Goal: Transaction & Acquisition: Purchase product/service

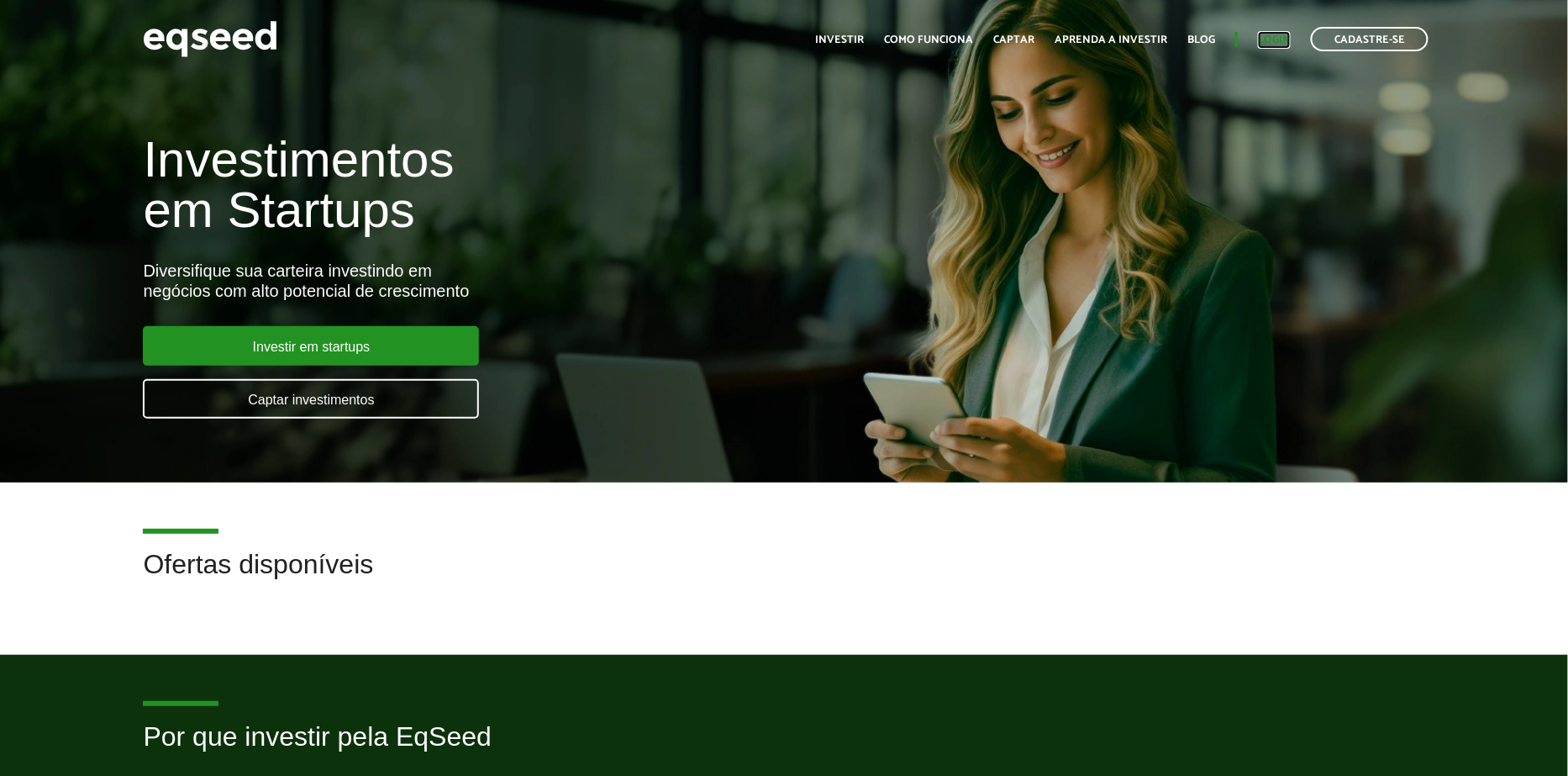
click at [1286, 45] on link "Login" at bounding box center [1274, 40] width 33 height 11
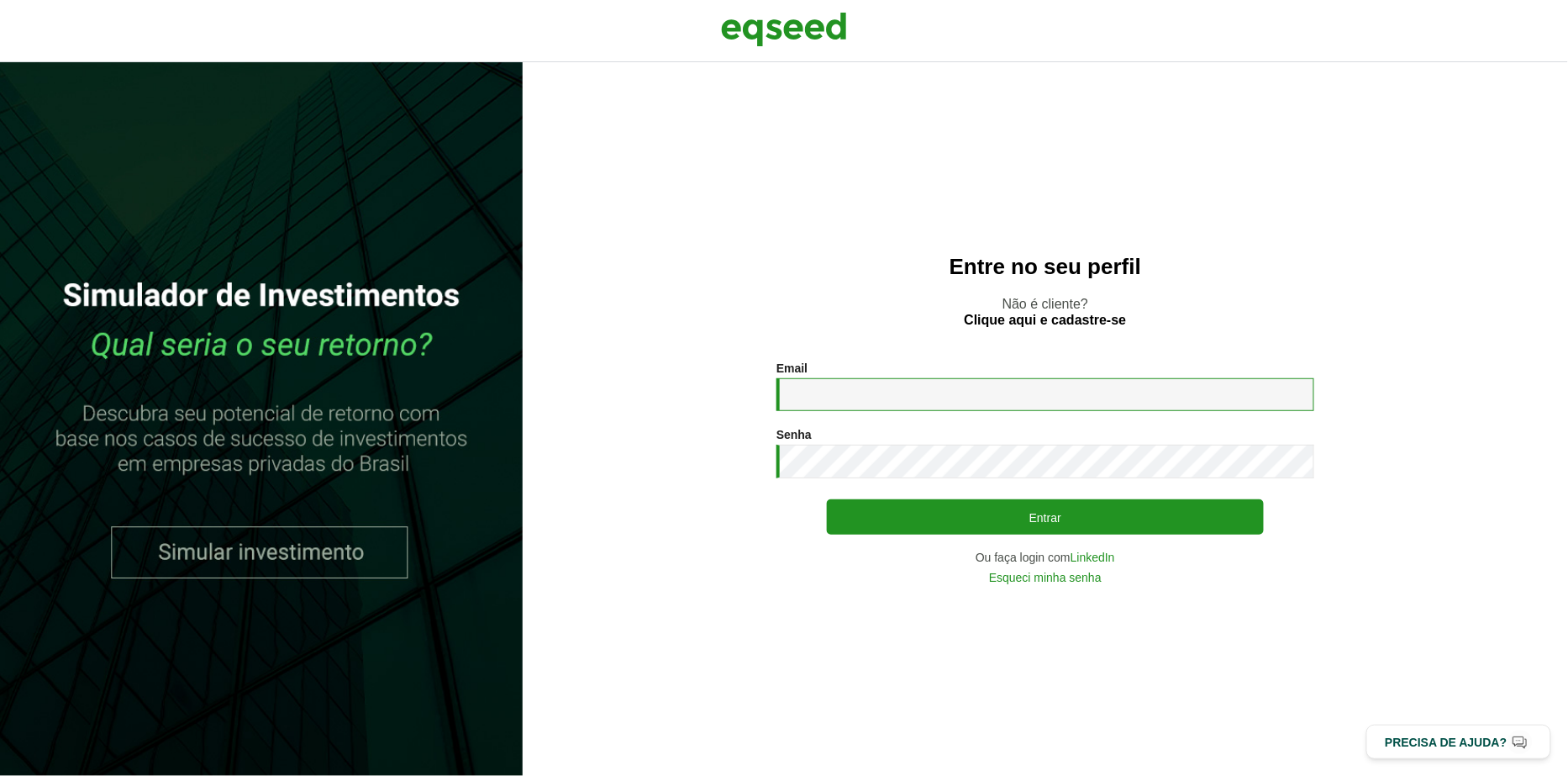
click at [867, 395] on input "Email *" at bounding box center [1045, 394] width 538 height 33
type input "**********"
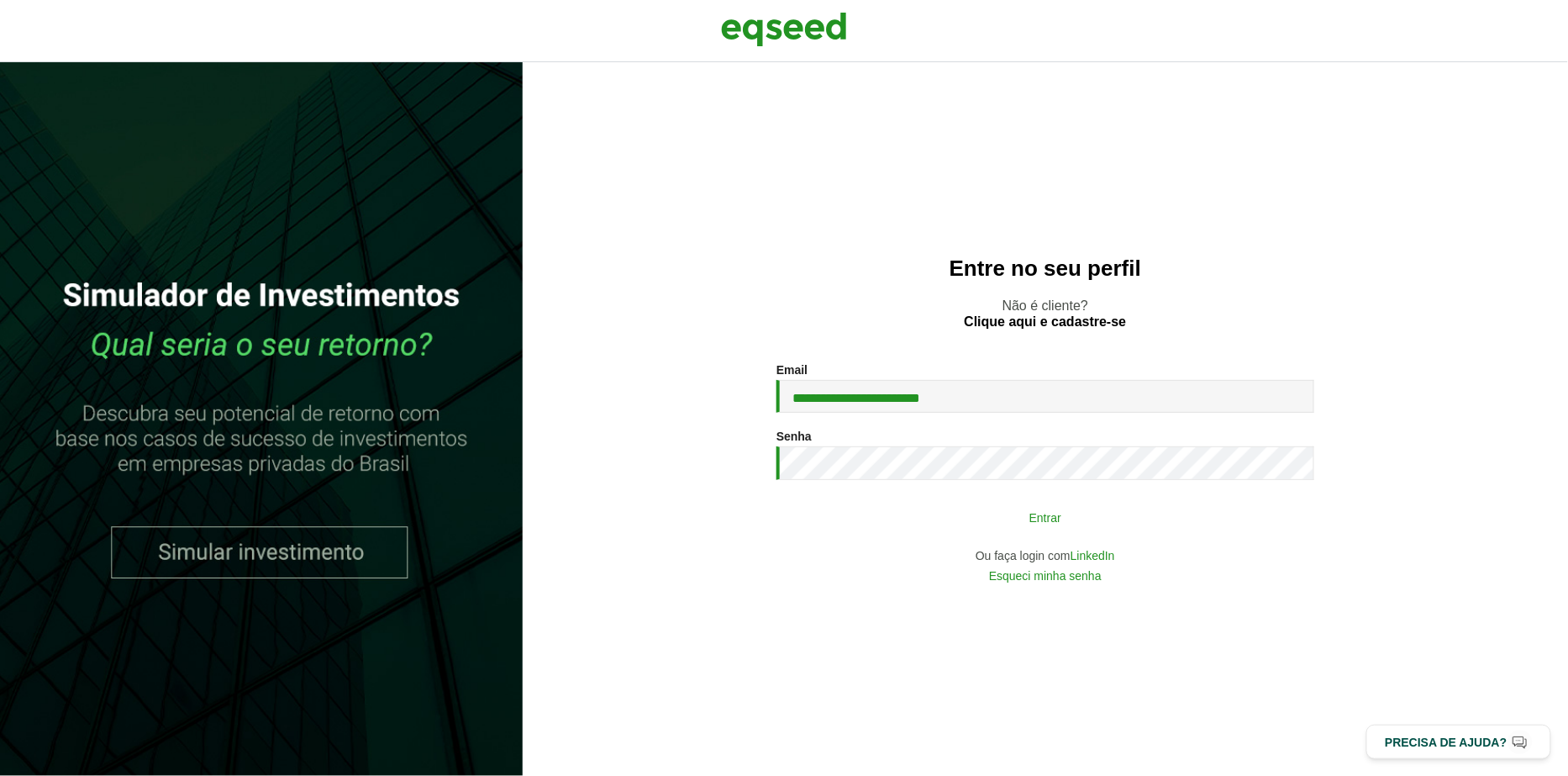
click at [965, 511] on button "Entrar" at bounding box center [1045, 517] width 437 height 32
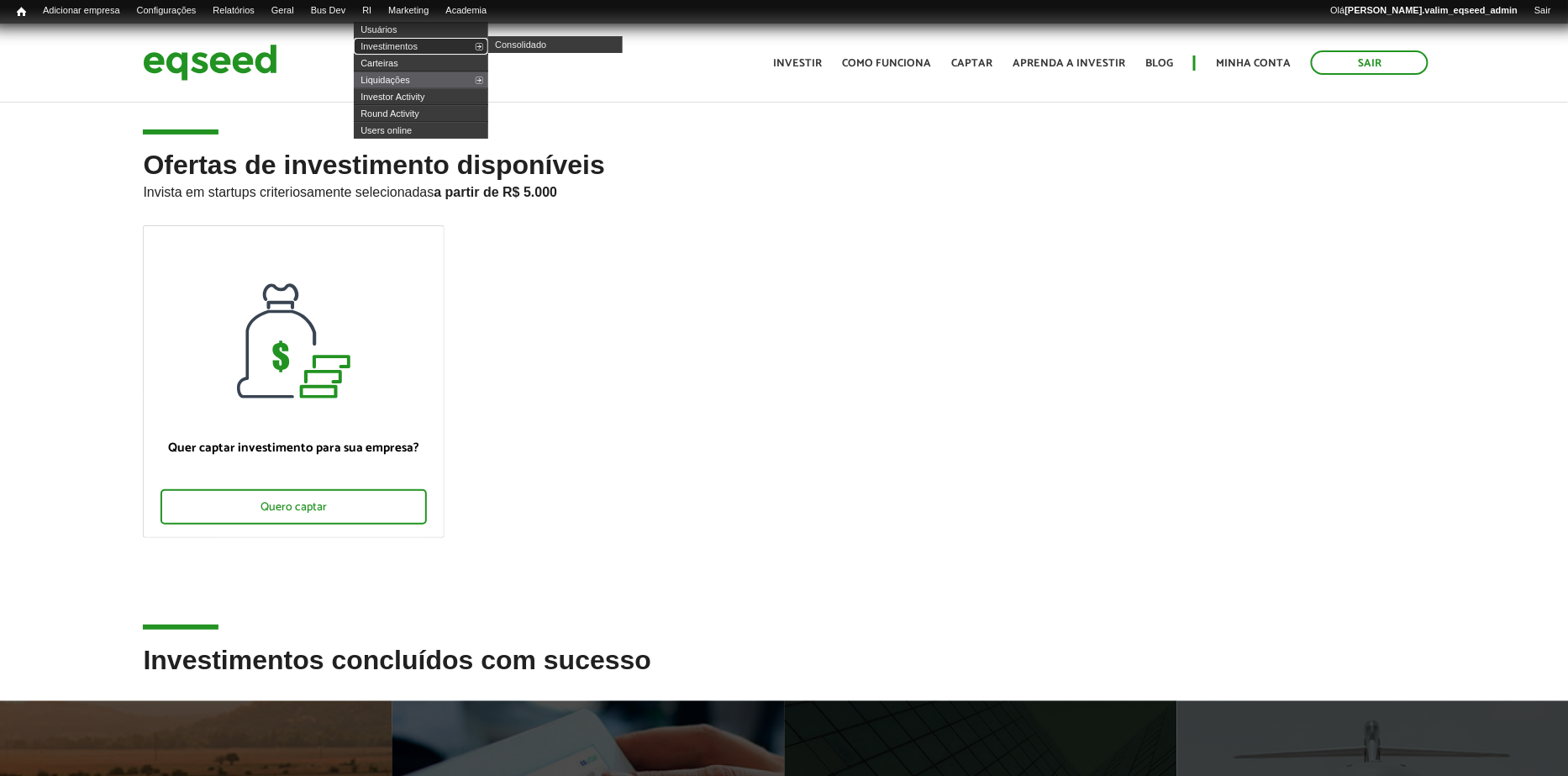
click at [391, 44] on link "Investimentos" at bounding box center [420, 46] width 134 height 17
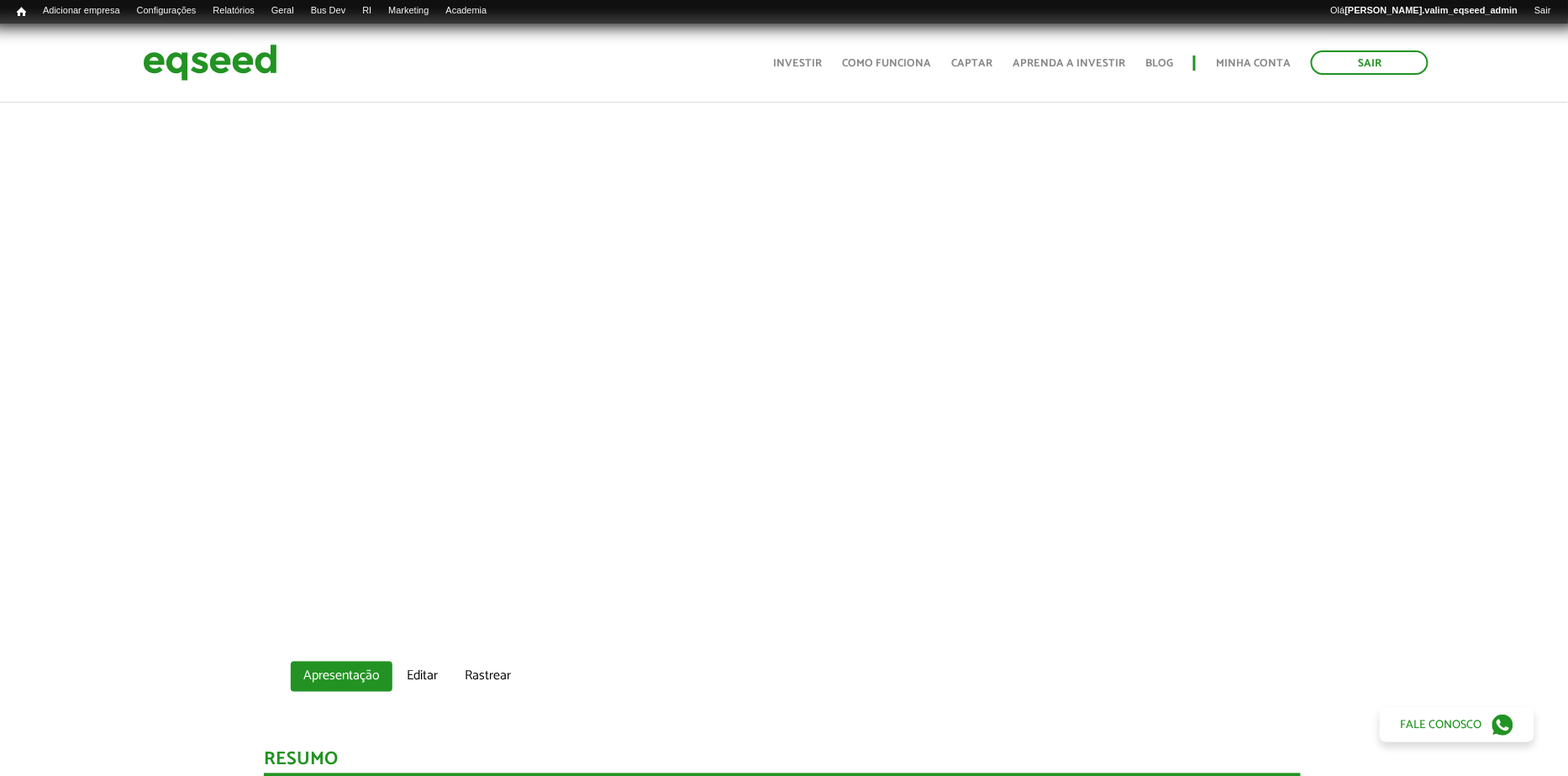
scroll to position [703, 2]
click at [408, 672] on link "Editar" at bounding box center [422, 674] width 56 height 30
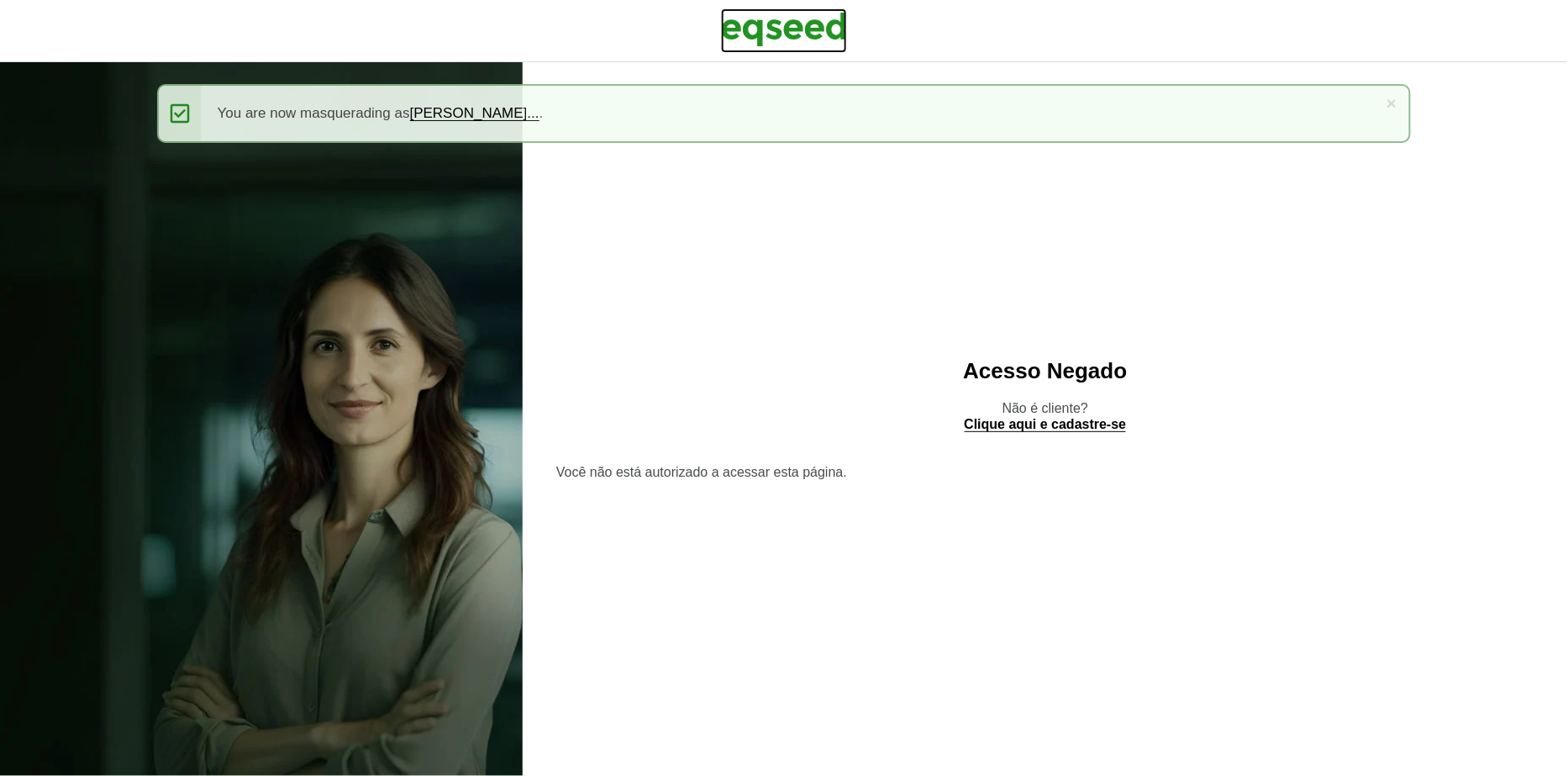
click at [808, 23] on img at bounding box center [784, 29] width 126 height 42
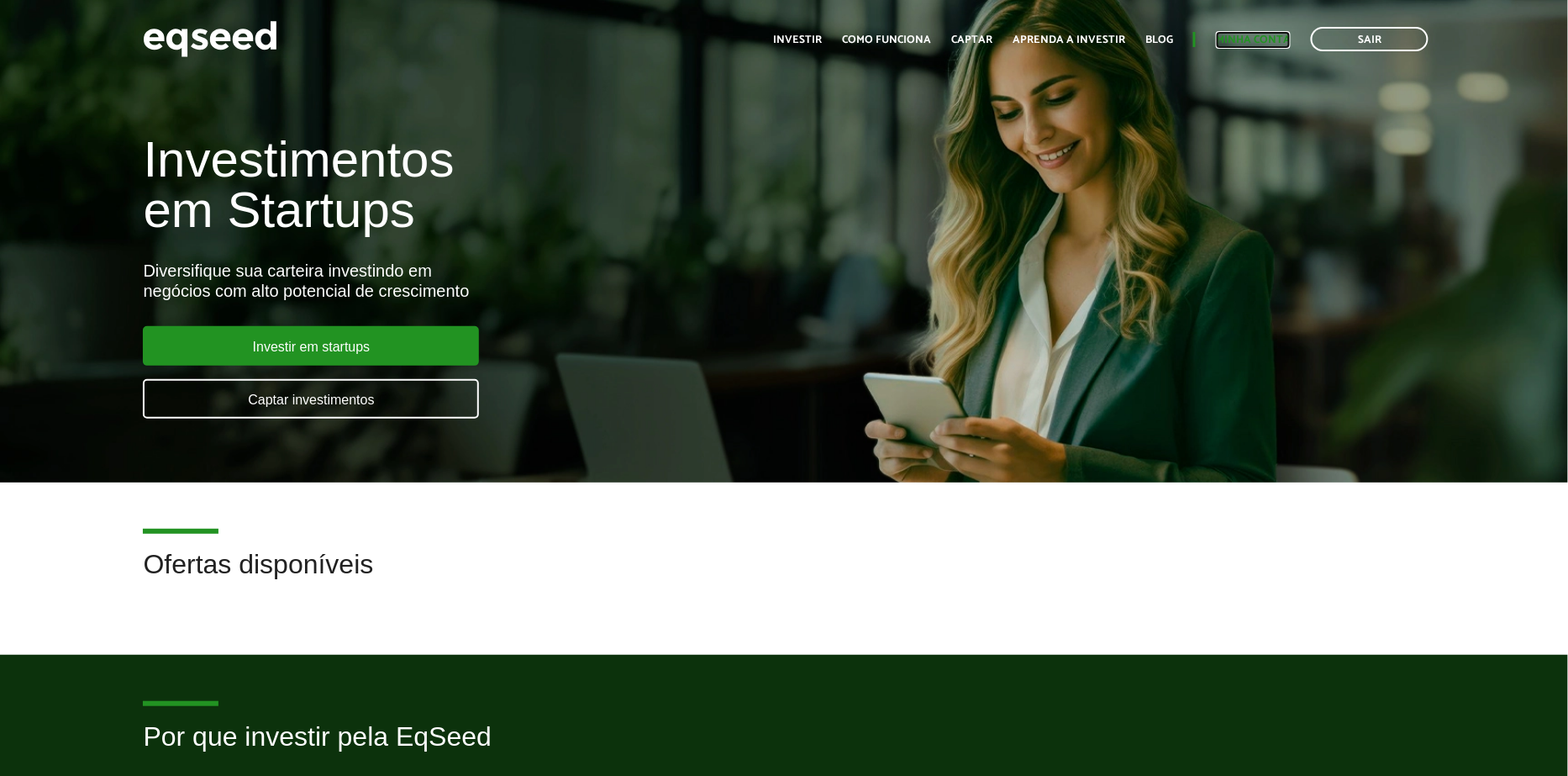
click at [1254, 44] on link "Minha conta" at bounding box center [1254, 40] width 75 height 11
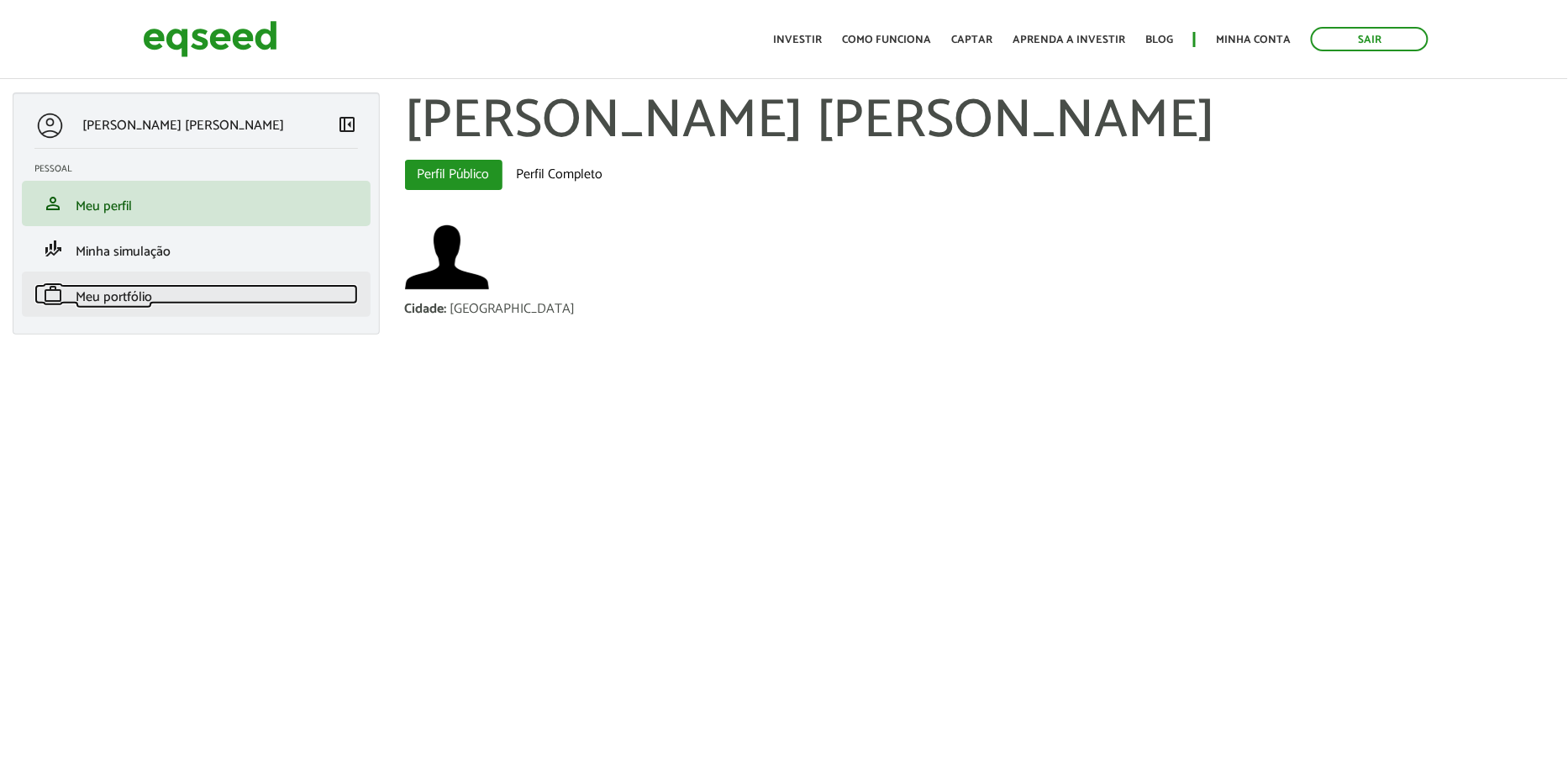
click at [132, 294] on span "Meu portfólio" at bounding box center [114, 297] width 76 height 23
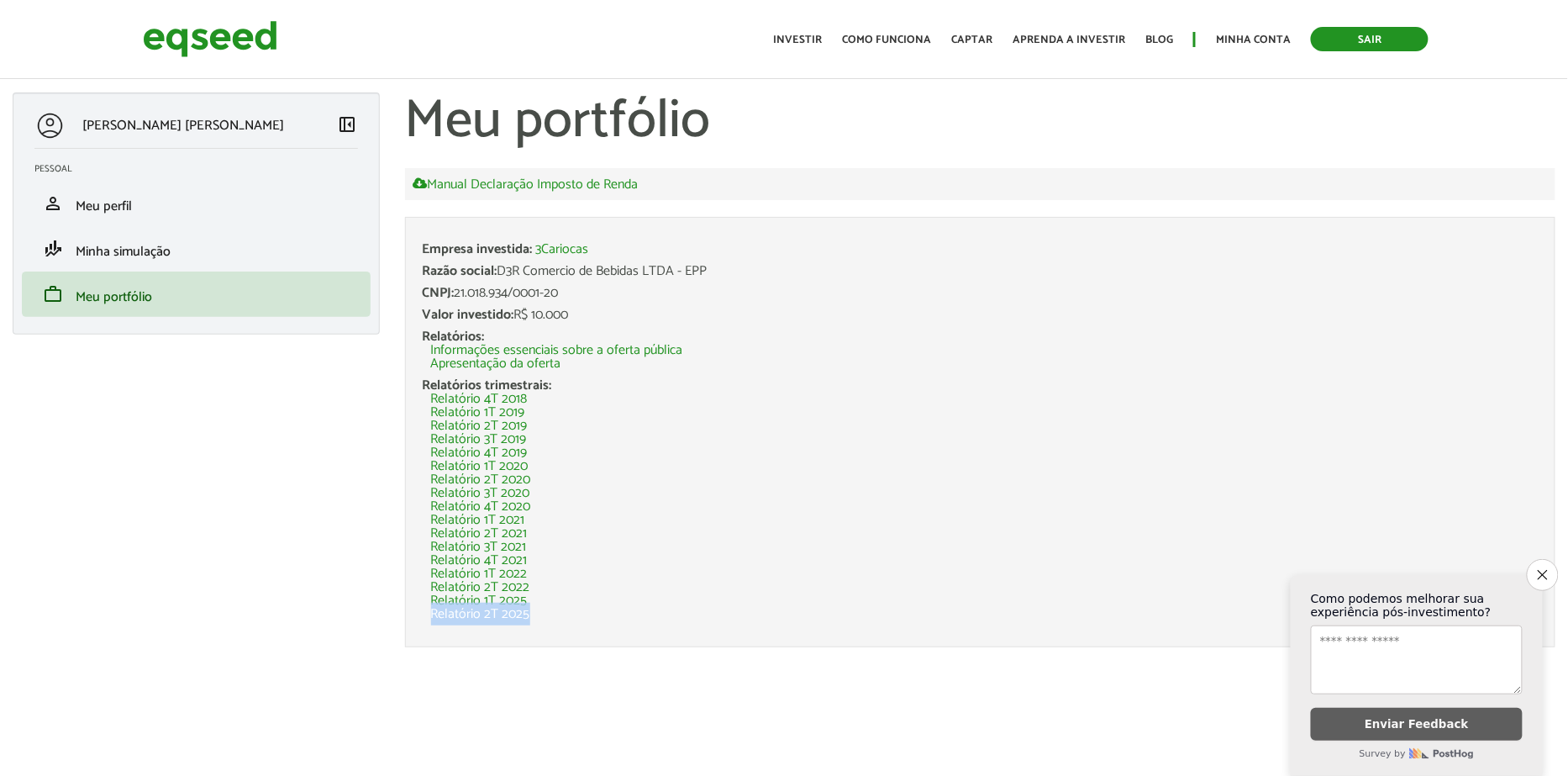
click at [1349, 38] on link "Sair" at bounding box center [1369, 39] width 117 height 24
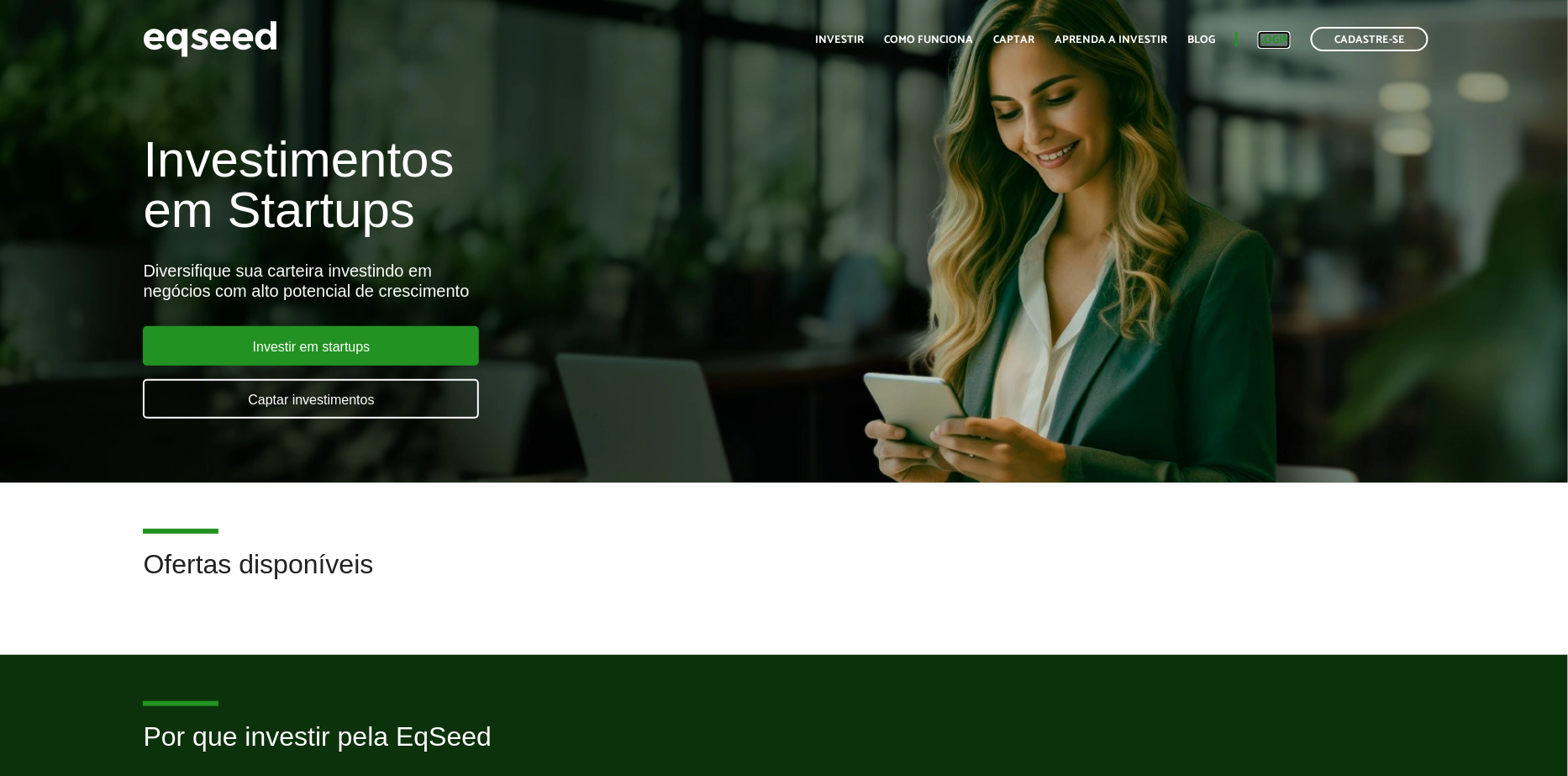
click at [1259, 40] on link "Login" at bounding box center [1274, 40] width 33 height 11
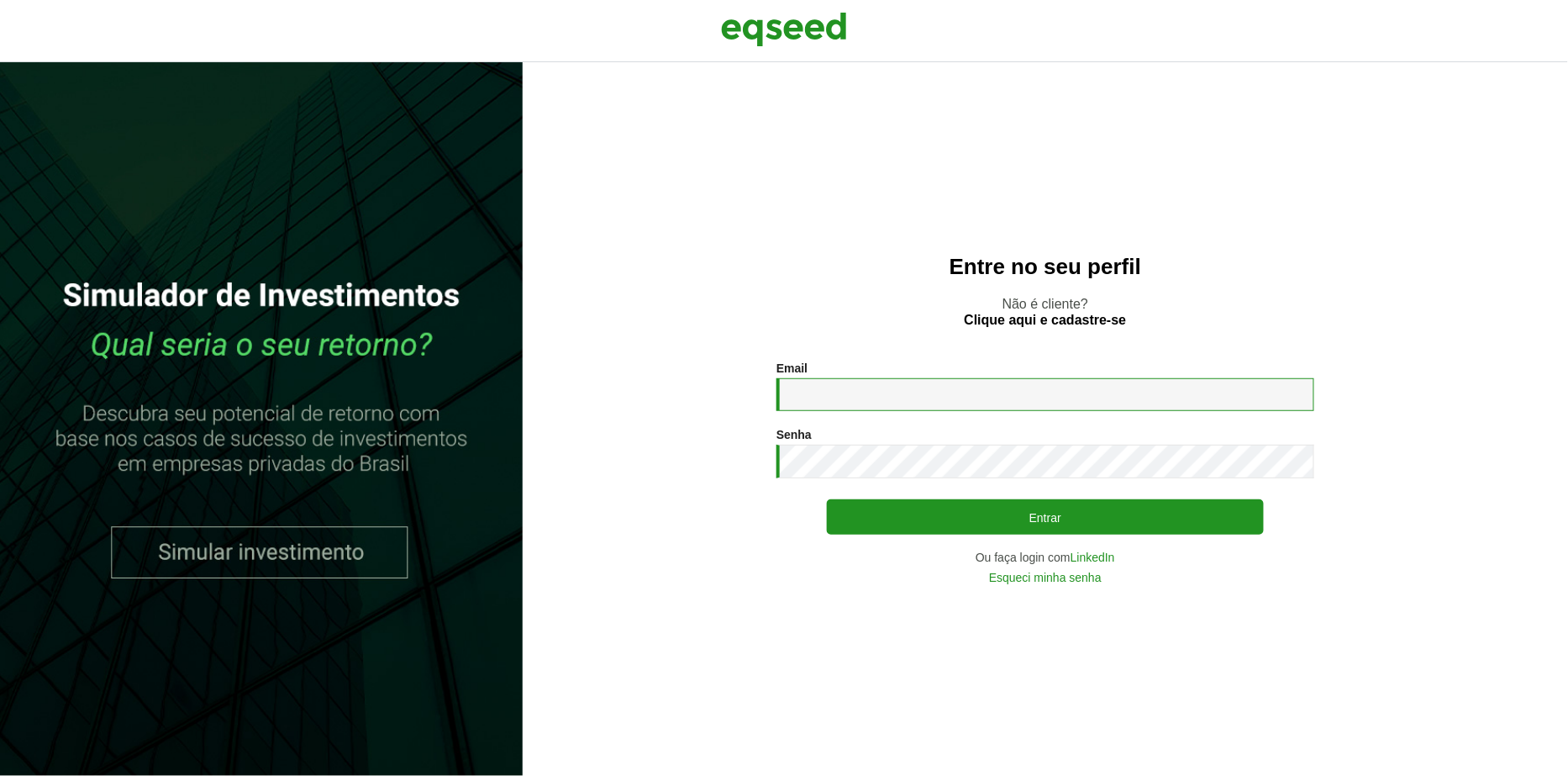
click at [826, 398] on input "Email *" at bounding box center [1045, 394] width 538 height 33
type input "**********"
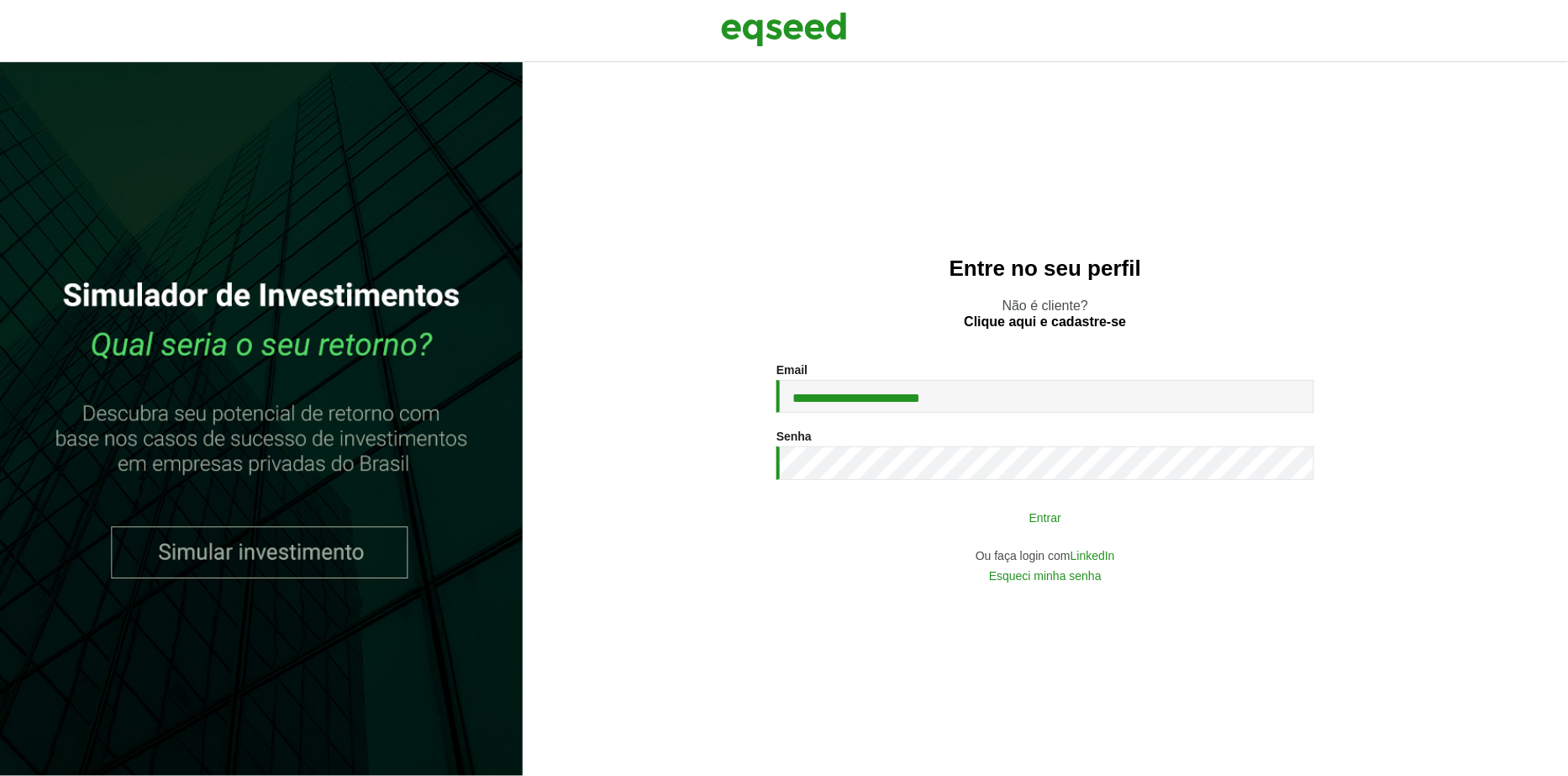
click at [913, 530] on button "Entrar" at bounding box center [1045, 517] width 437 height 32
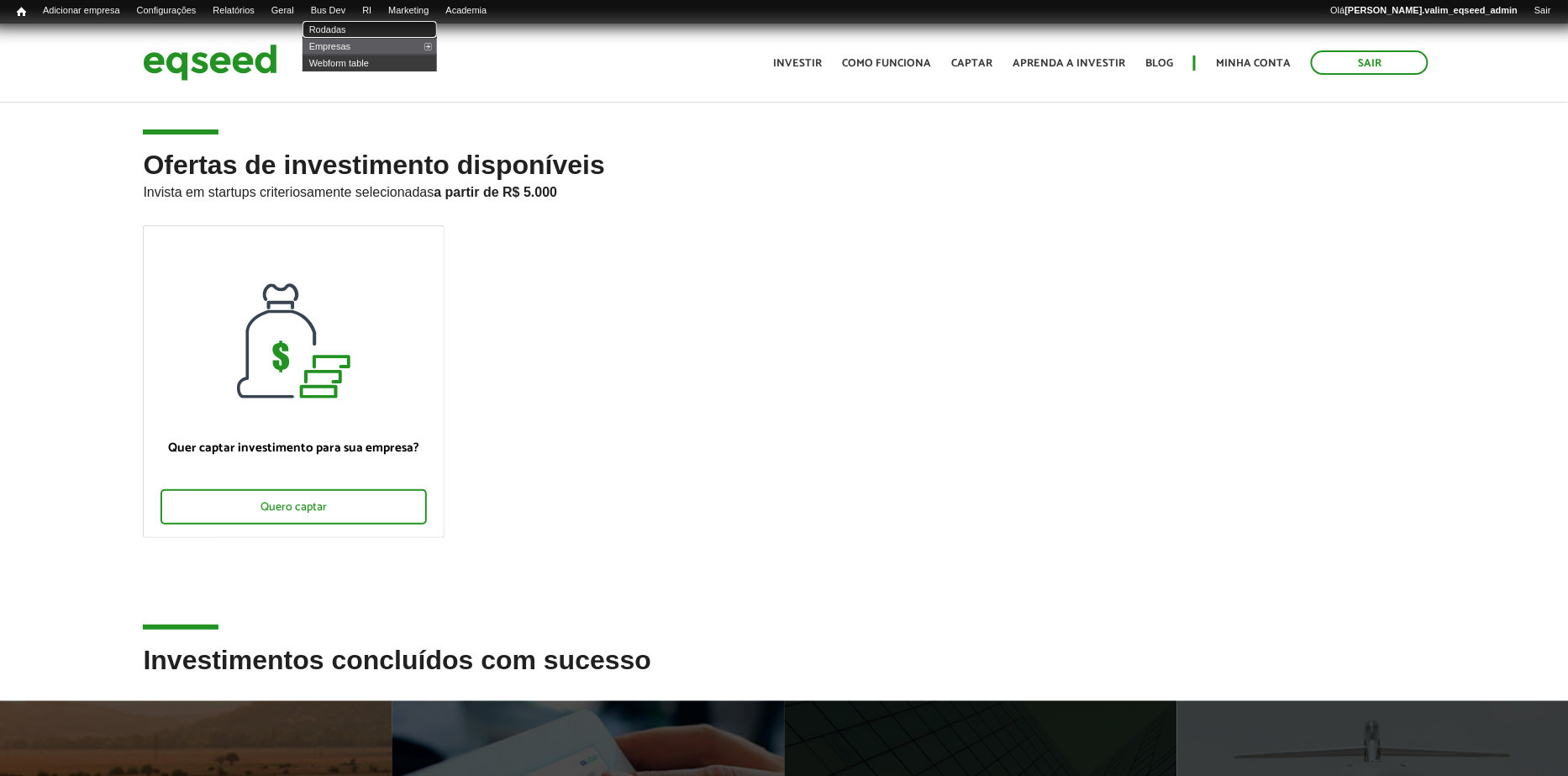
click at [350, 27] on link "Rodadas" at bounding box center [369, 29] width 134 height 17
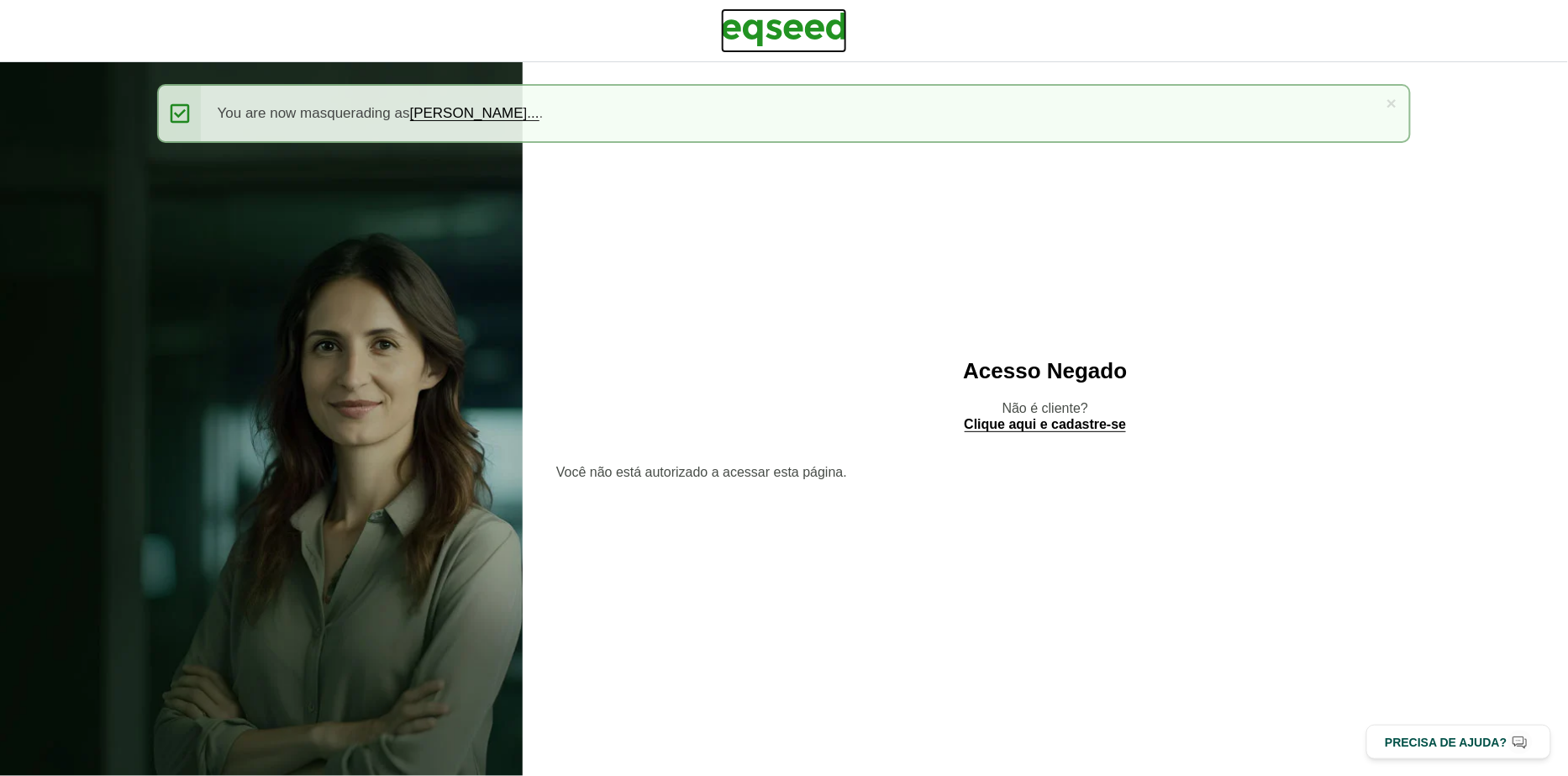
click at [806, 28] on img at bounding box center [784, 29] width 126 height 42
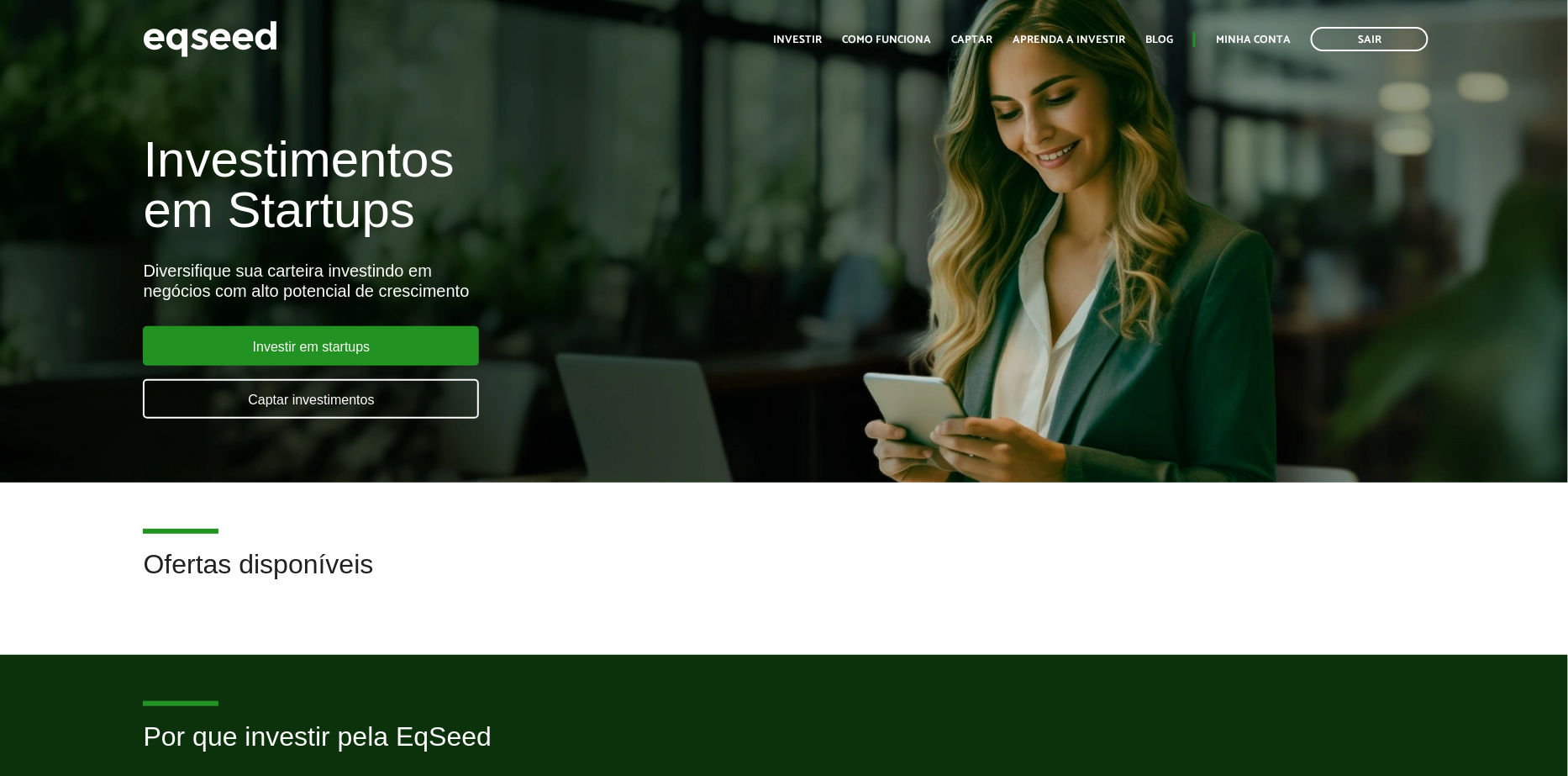
click at [1259, 29] on ul "Início Investir Como funciona Captar Aprenda a investir Blog Minha conta Sair" at bounding box center [1101, 39] width 672 height 24
click at [1254, 42] on link "Minha conta" at bounding box center [1254, 40] width 75 height 11
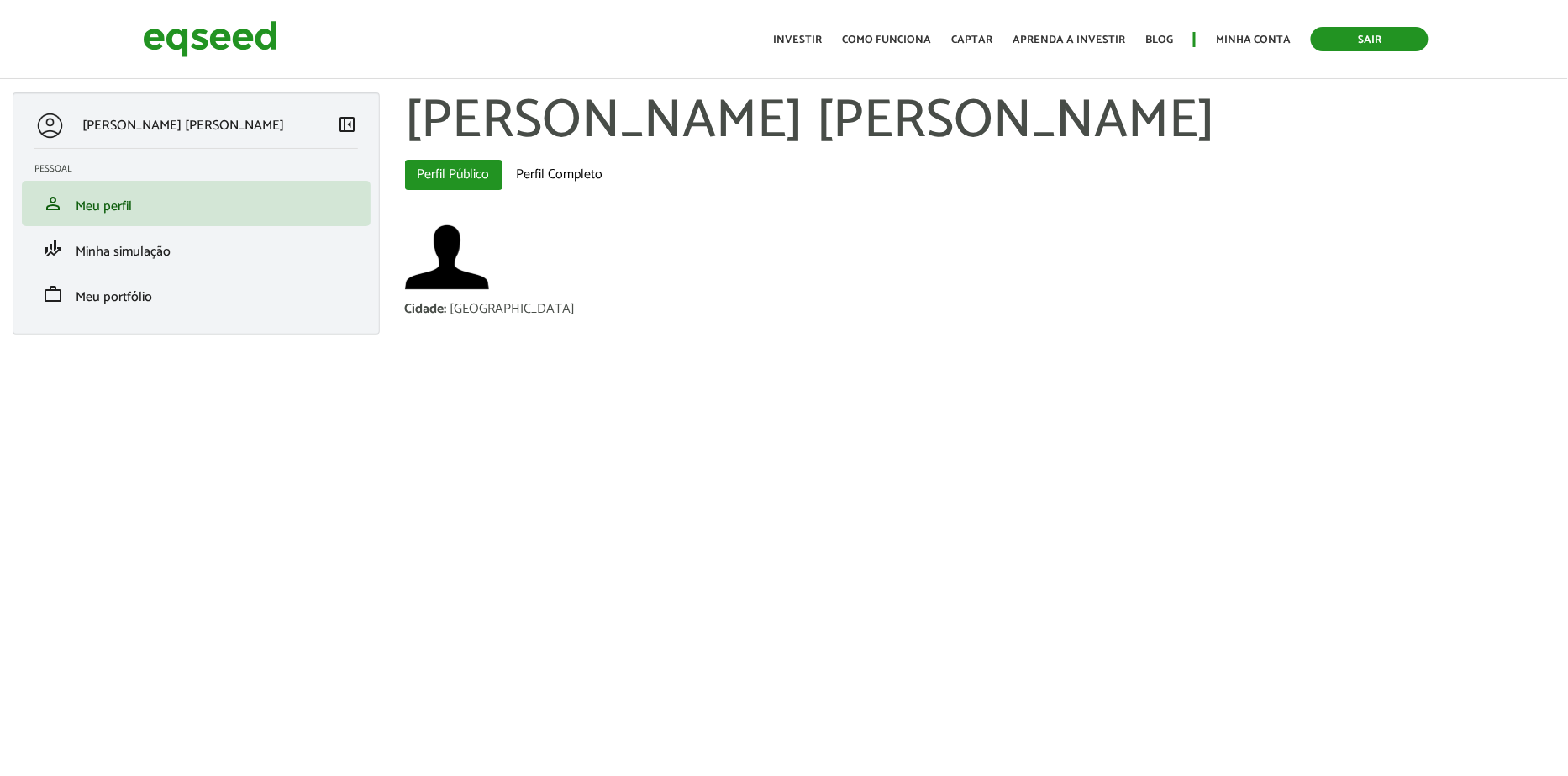
click at [1353, 40] on link "Sair" at bounding box center [1369, 39] width 117 height 24
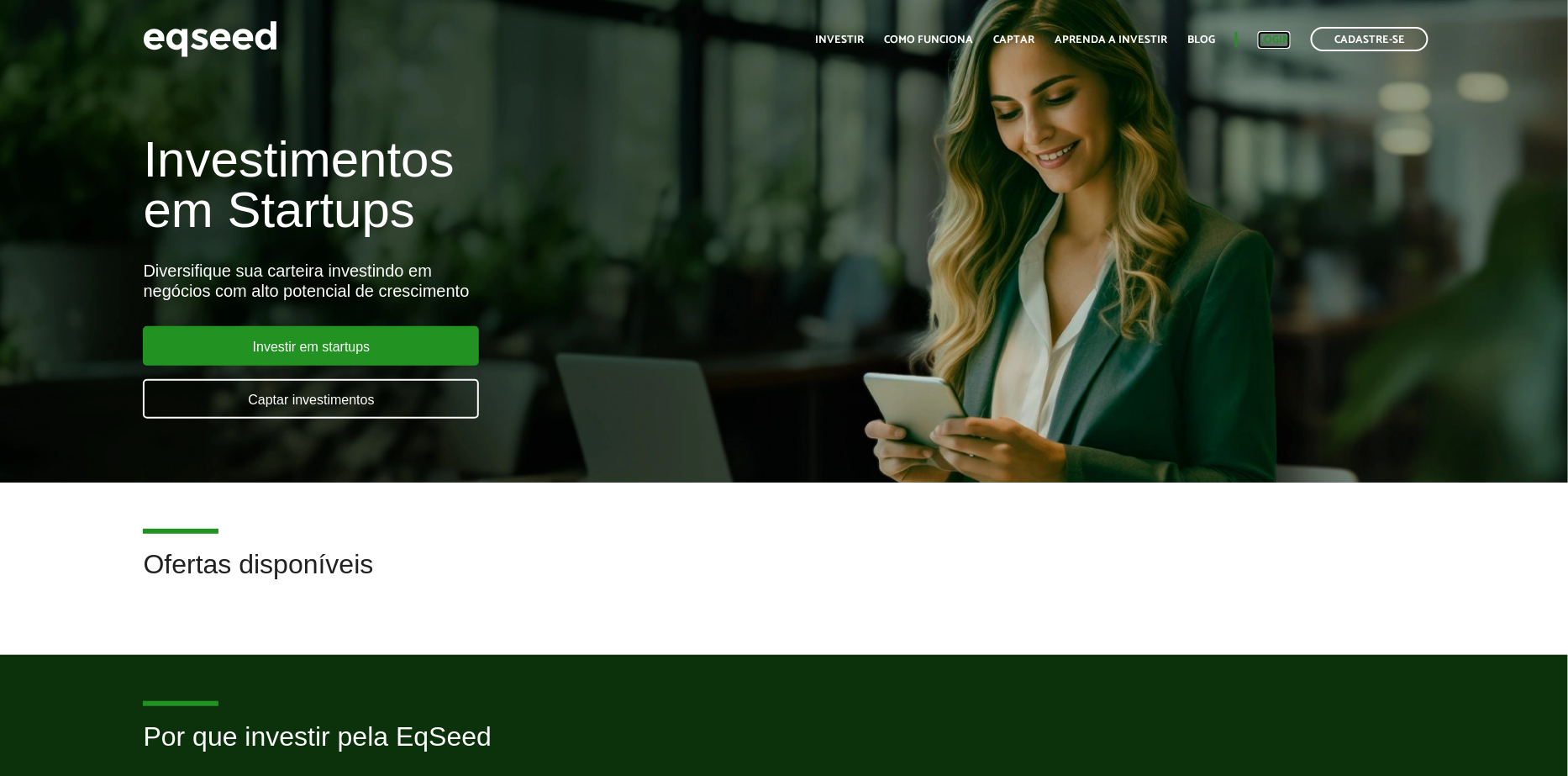
click at [1270, 35] on link "Login" at bounding box center [1274, 40] width 33 height 11
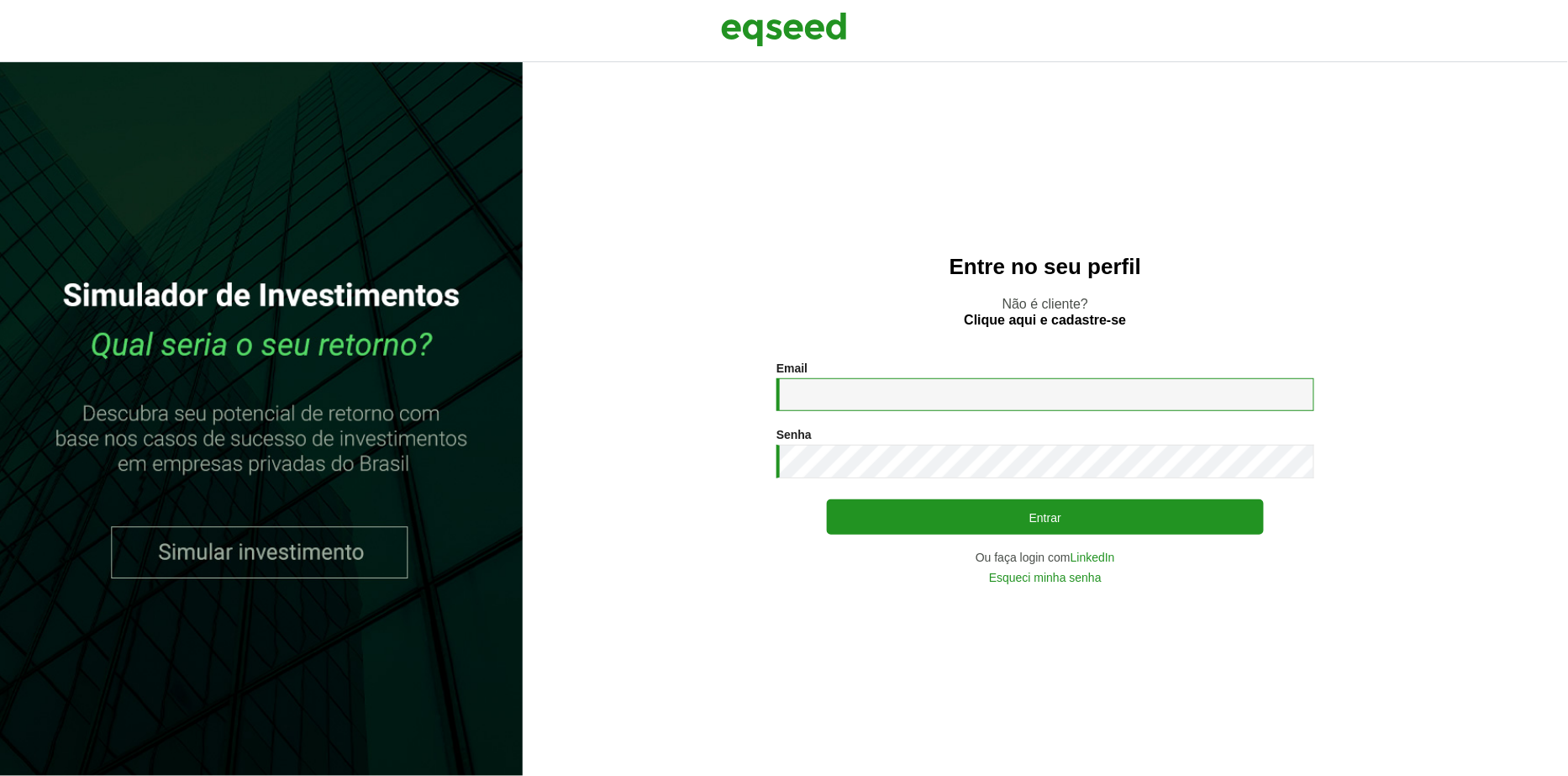
click at [971, 384] on input "Email *" at bounding box center [1045, 394] width 538 height 33
type input "**********"
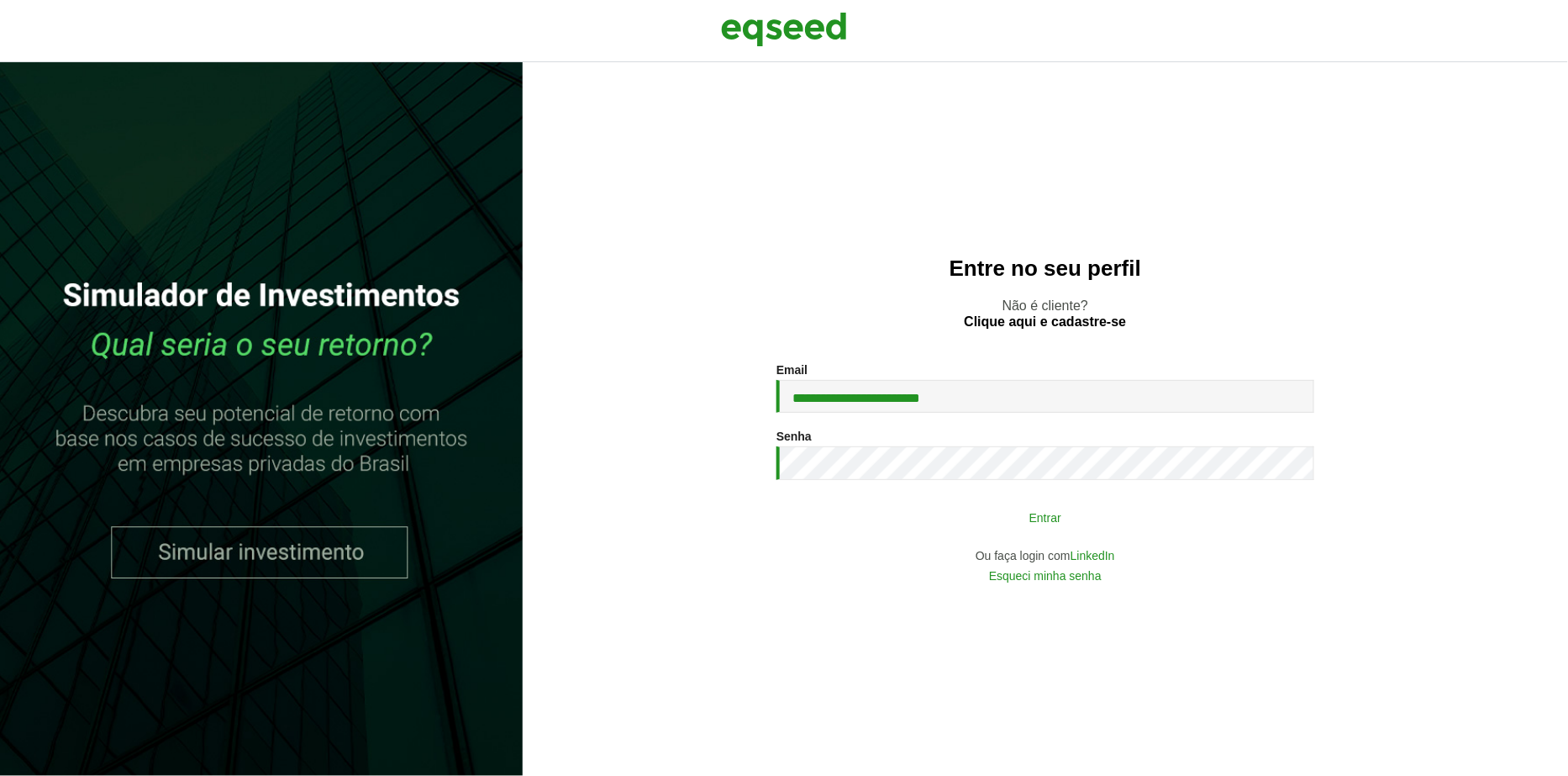
click at [932, 520] on button "Entrar" at bounding box center [1045, 517] width 437 height 32
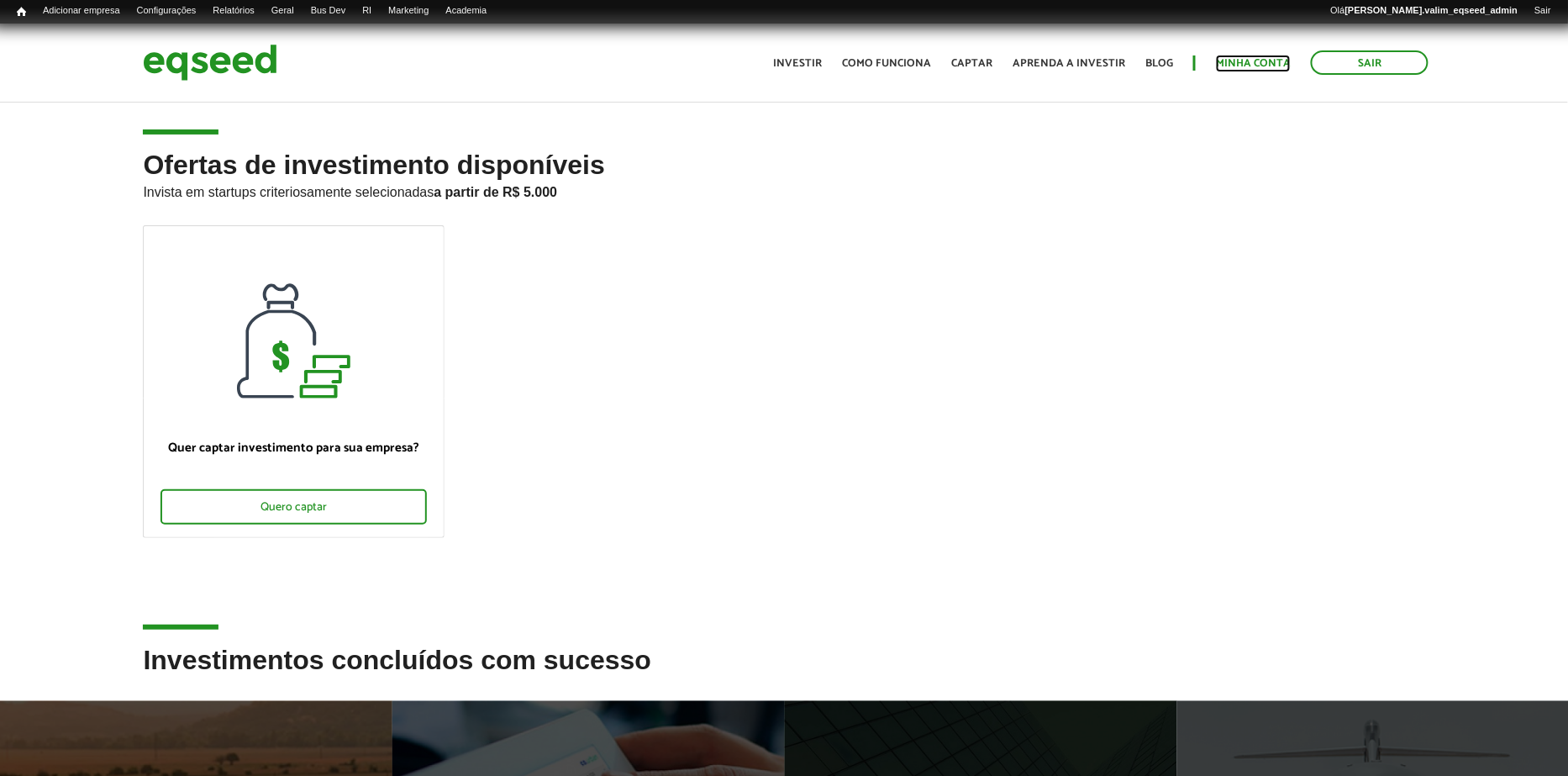
click at [1251, 68] on link "Minha conta" at bounding box center [1254, 64] width 75 height 11
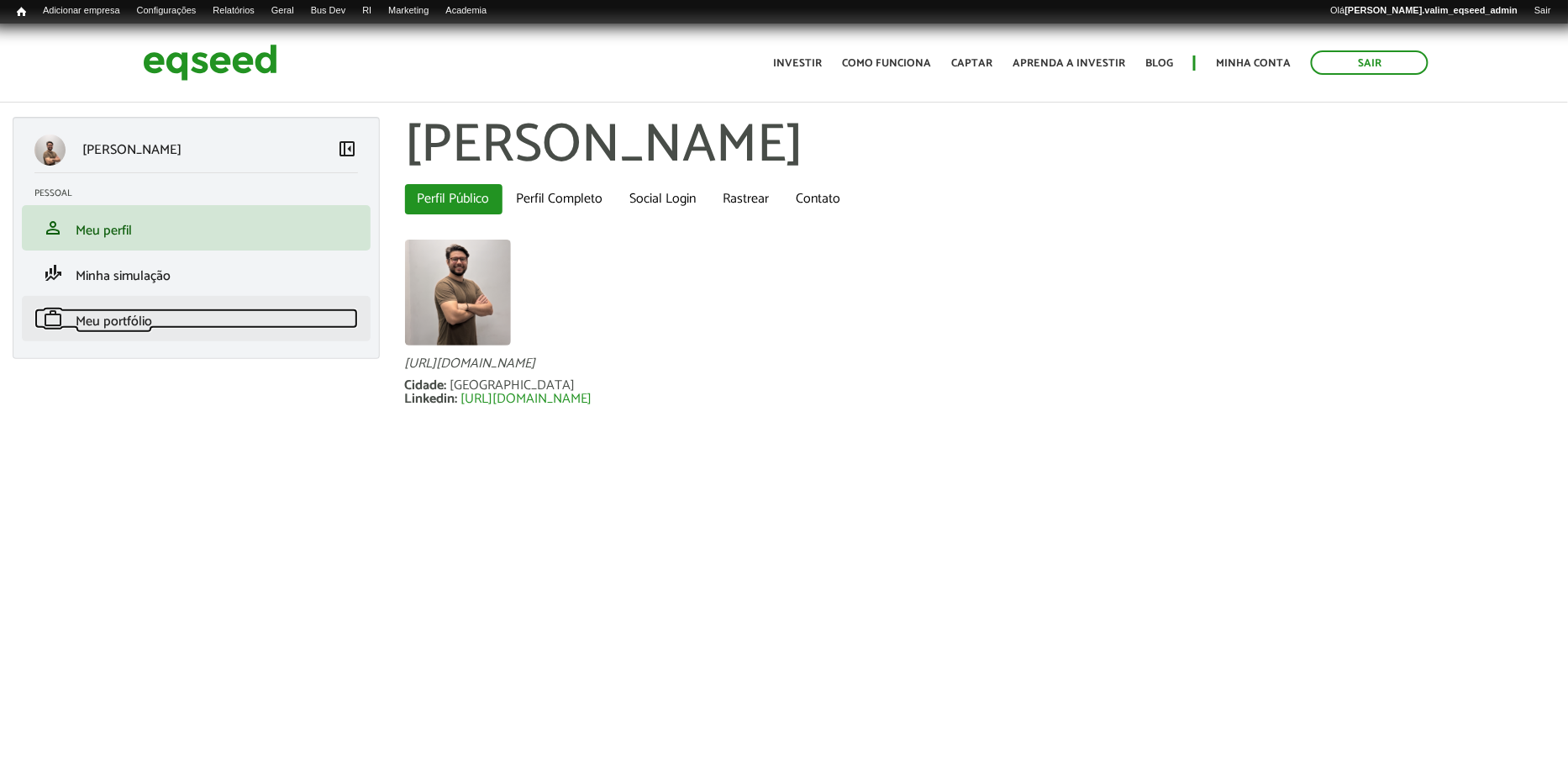
click at [122, 332] on span "Meu portfólio" at bounding box center [114, 321] width 76 height 23
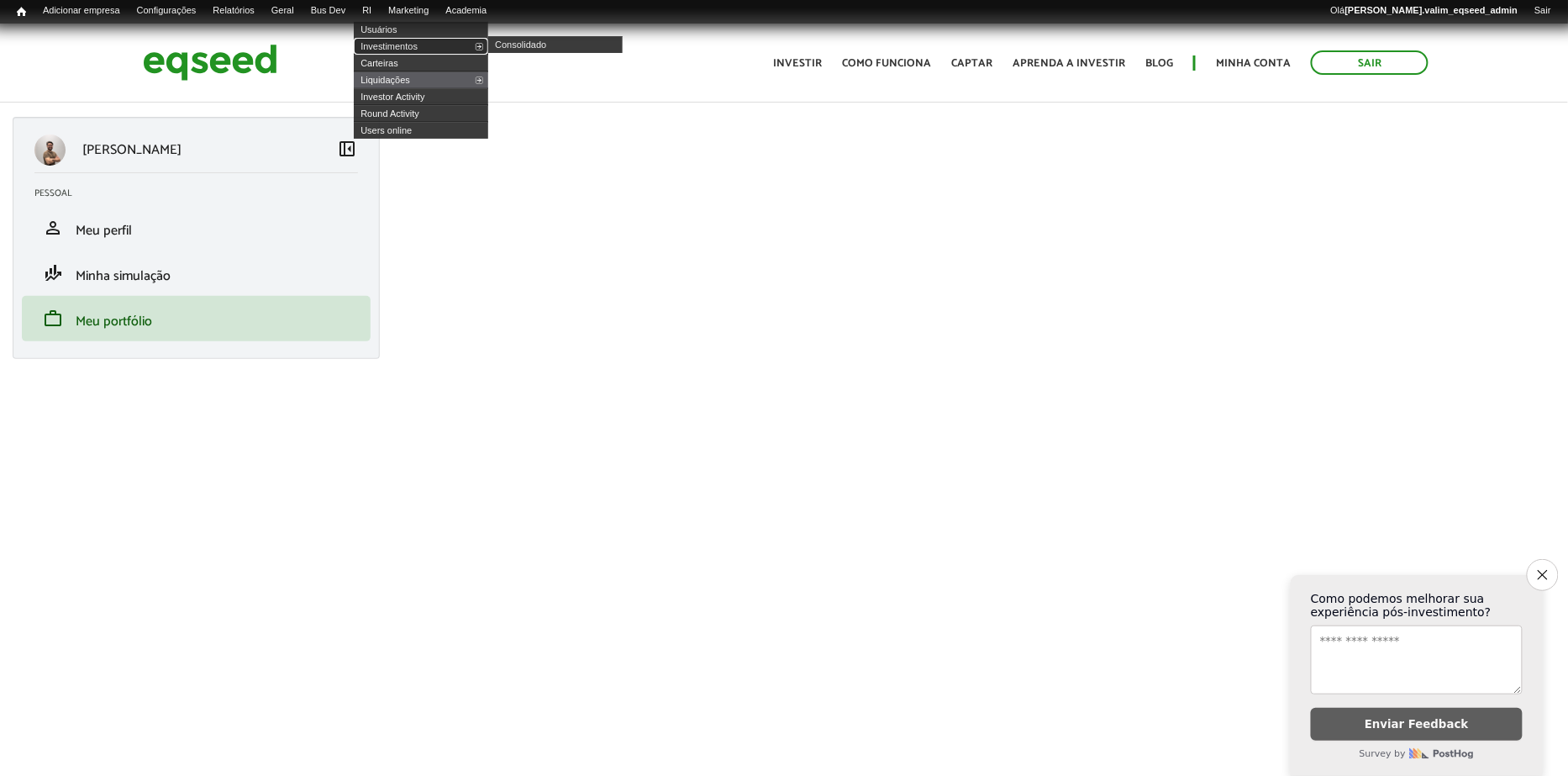
click at [405, 44] on link "Investimentos" at bounding box center [420, 46] width 134 height 17
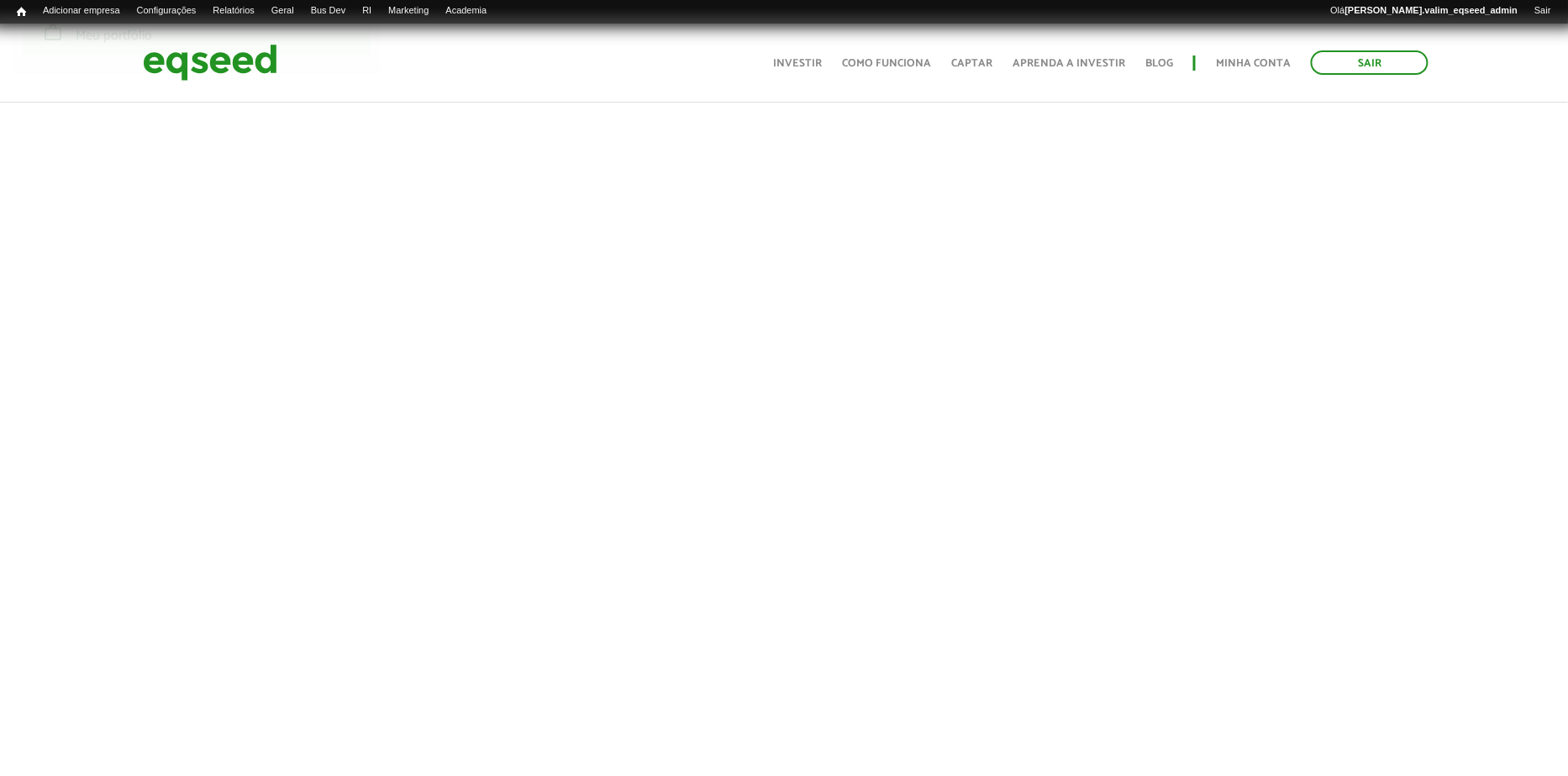
scroll to position [298, 0]
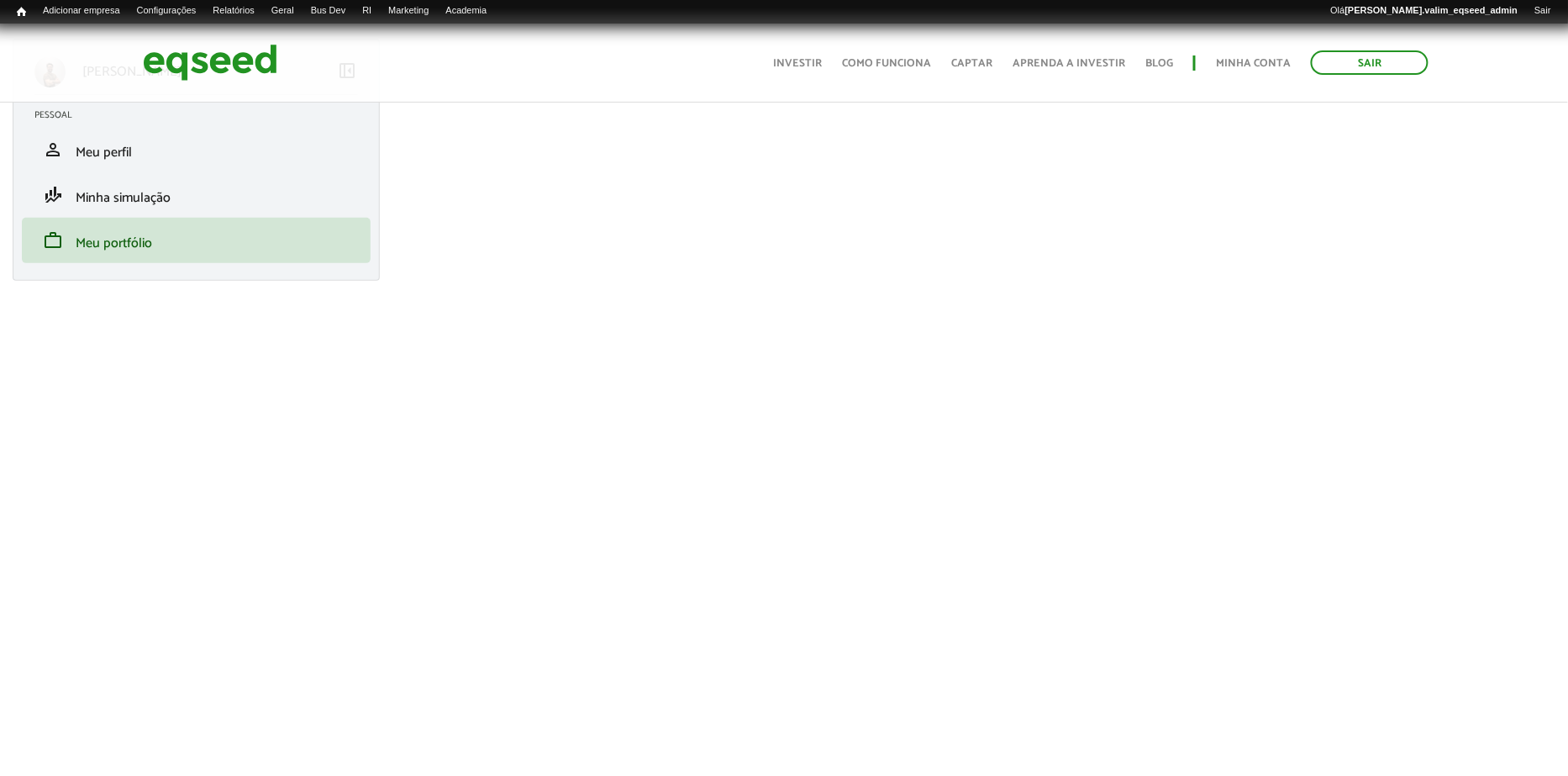
scroll to position [93, 0]
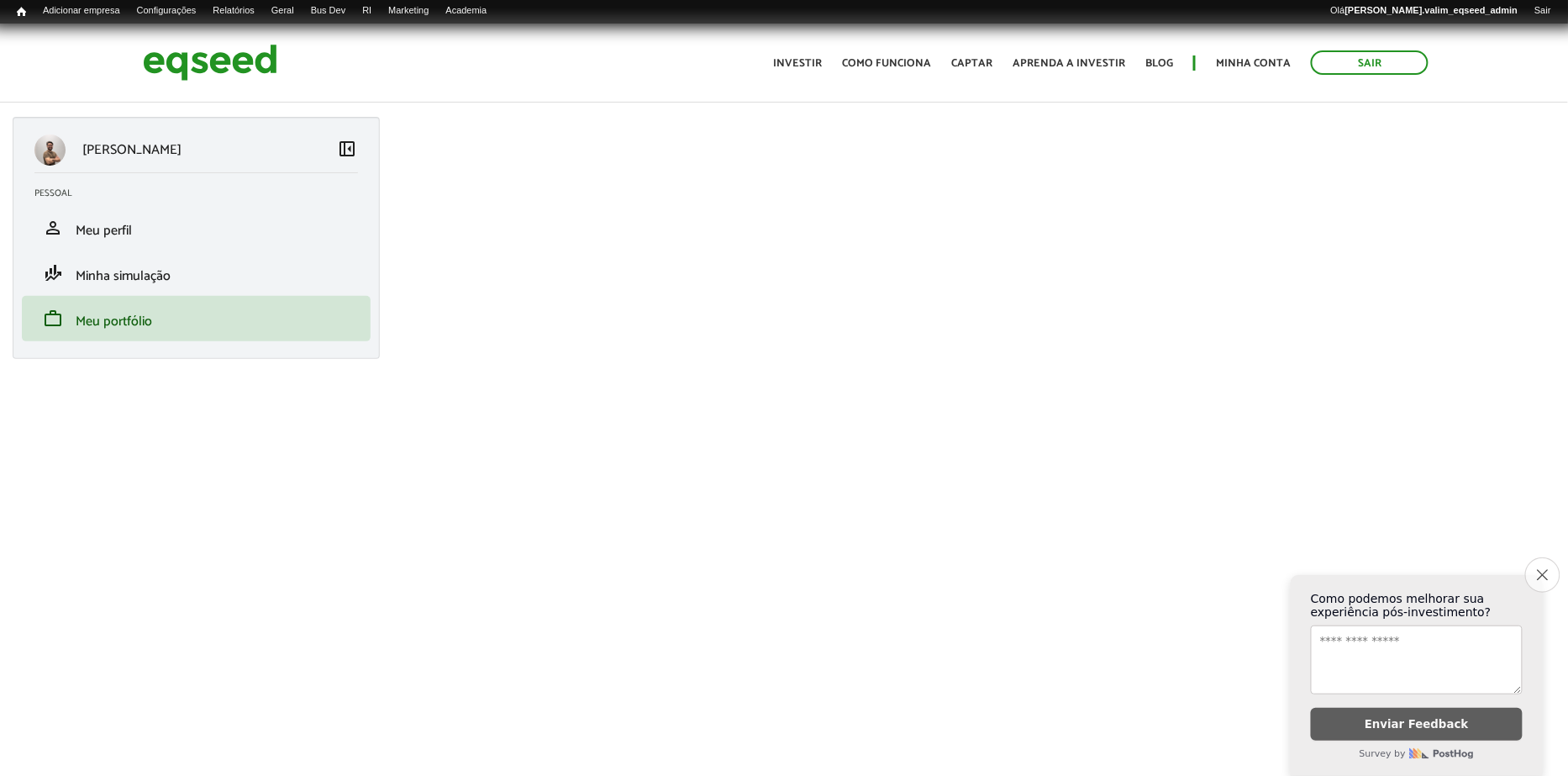
click at [1538, 575] on icon "Close survey" at bounding box center [1543, 574] width 11 height 11
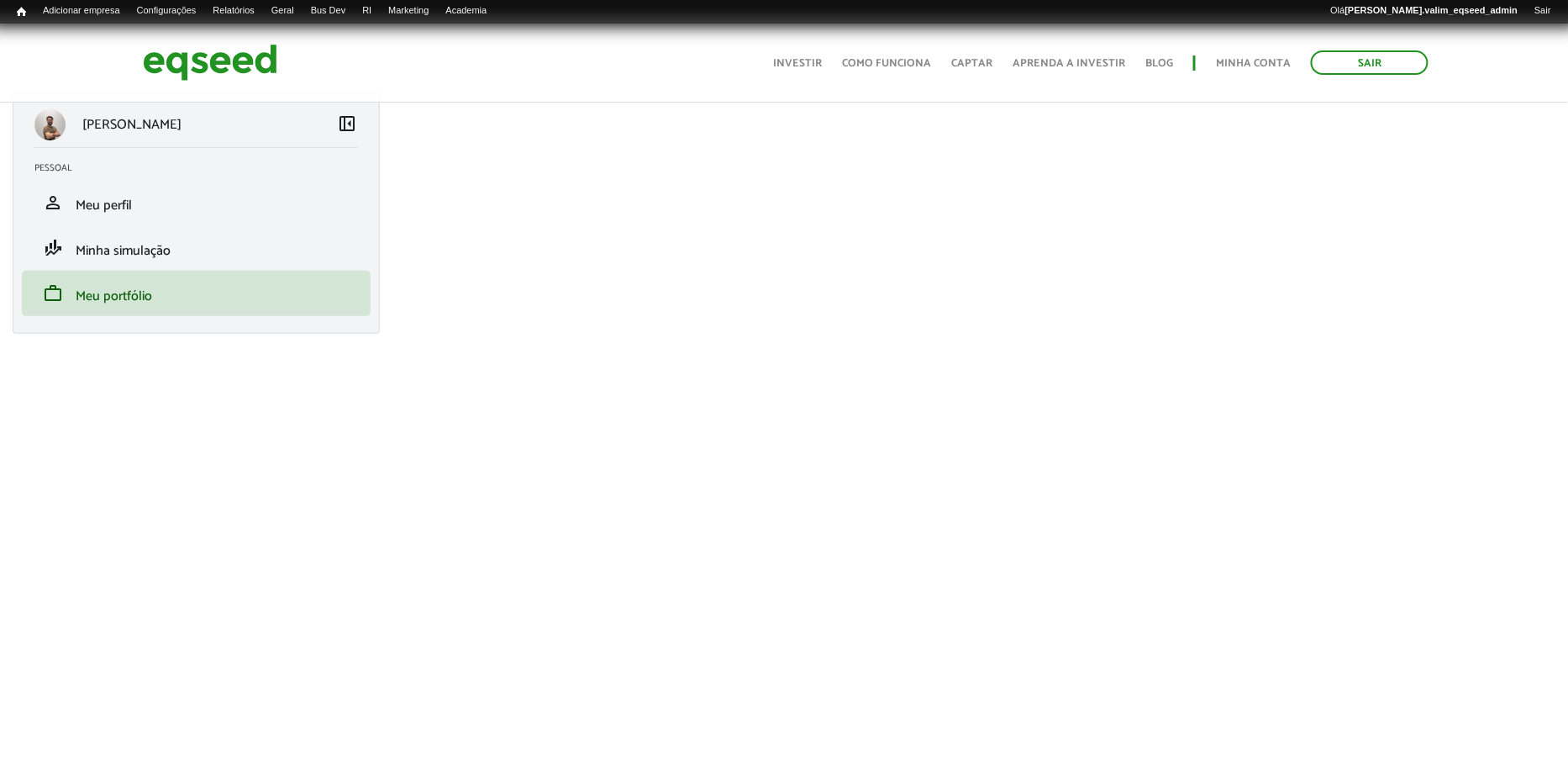
scroll to position [27, 0]
